Goal: Task Accomplishment & Management: Use online tool/utility

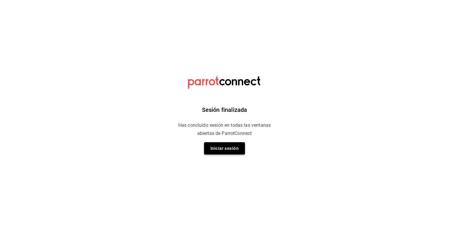
click at [217, 152] on button "Iniciar sesión" at bounding box center [224, 148] width 41 height 12
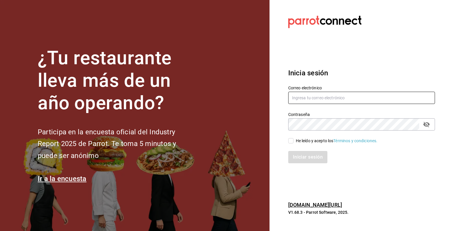
click at [310, 102] on input "text" at bounding box center [361, 98] width 147 height 12
type input "[EMAIL_ADDRESS][DOMAIN_NAME]"
click at [315, 142] on div "He leído y acepto los Términos y condiciones." at bounding box center [337, 141] width 82 height 6
click at [294, 142] on input "He leído y acepto los Términos y condiciones." at bounding box center [290, 140] width 5 height 5
checkbox input "true"
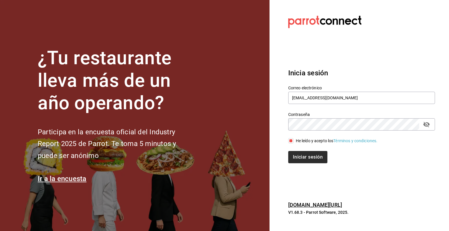
drag, startPoint x: 312, startPoint y: 164, endPoint x: 314, endPoint y: 160, distance: 3.8
click at [314, 160] on div "Inicia sesión Correo electrónico [EMAIL_ADDRESS][DOMAIN_NAME] Contraseña Contra…" at bounding box center [361, 116] width 147 height 110
click at [314, 160] on button "Iniciar sesión" at bounding box center [308, 157] width 40 height 12
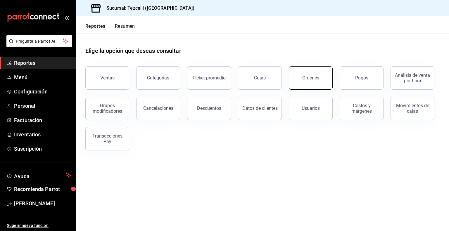
click at [316, 74] on button "Órdenes" at bounding box center [311, 77] width 44 height 23
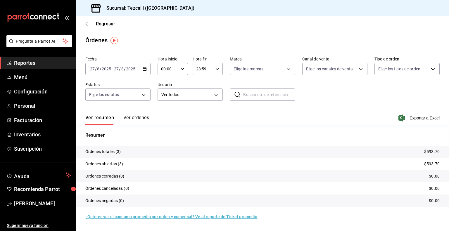
click at [138, 115] on button "Ver órdenes" at bounding box center [136, 120] width 26 height 10
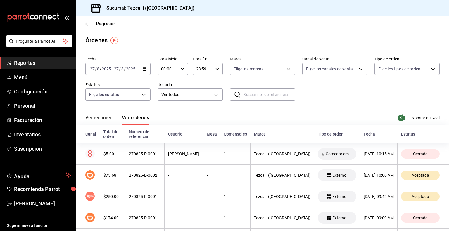
click at [102, 117] on button "Ver resumen" at bounding box center [98, 120] width 27 height 10
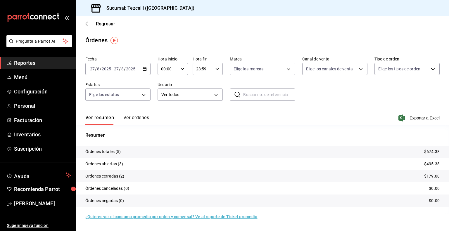
click at [137, 120] on button "Ver órdenes" at bounding box center [136, 120] width 26 height 10
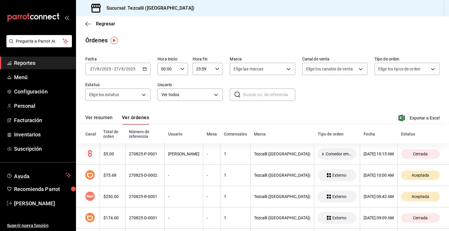
click at [102, 117] on button "Ver resumen" at bounding box center [98, 120] width 27 height 10
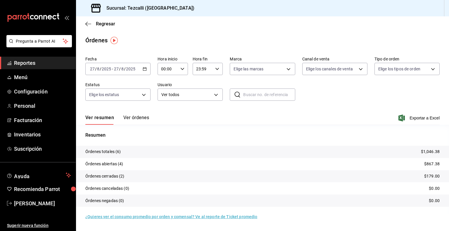
click at [141, 120] on button "Ver órdenes" at bounding box center [136, 120] width 26 height 10
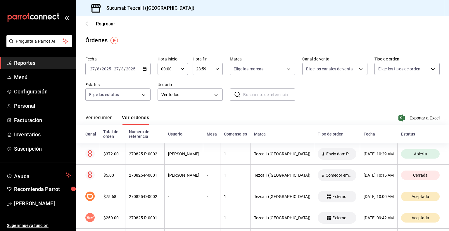
click at [98, 119] on button "Ver resumen" at bounding box center [98, 120] width 27 height 10
